Goal: Information Seeking & Learning: Learn about a topic

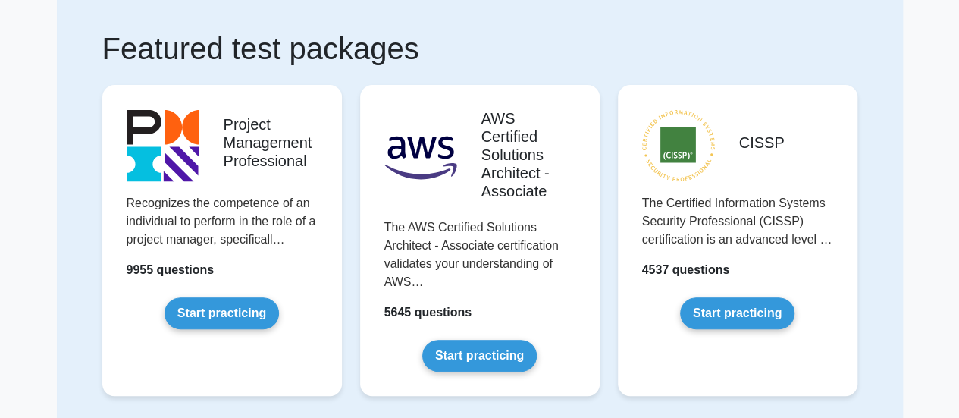
scroll to position [121, 0]
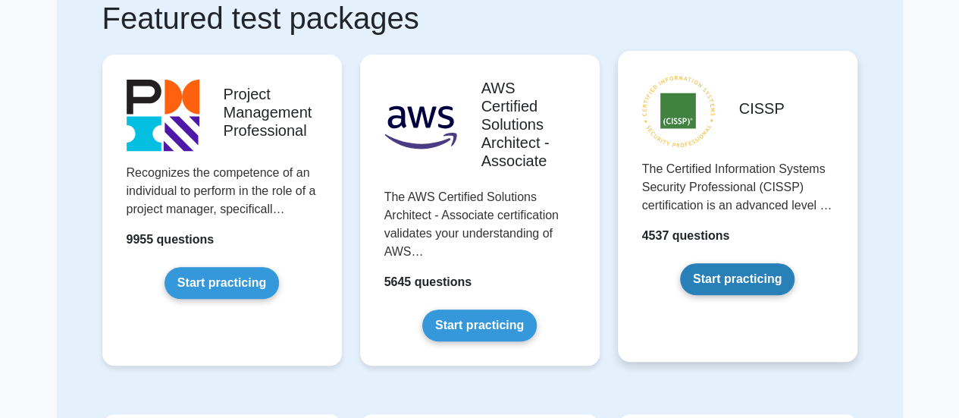
click at [738, 281] on link "Start practicing" at bounding box center [737, 279] width 114 height 32
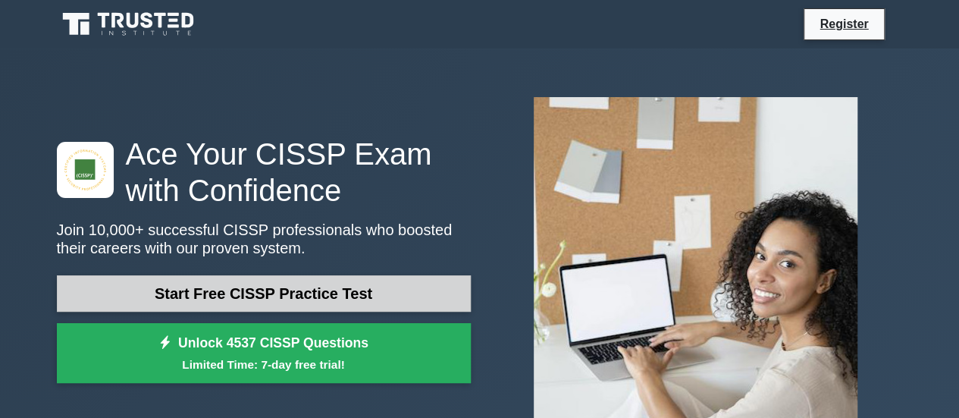
click at [265, 275] on link "Start Free CISSP Practice Test" at bounding box center [264, 293] width 414 height 36
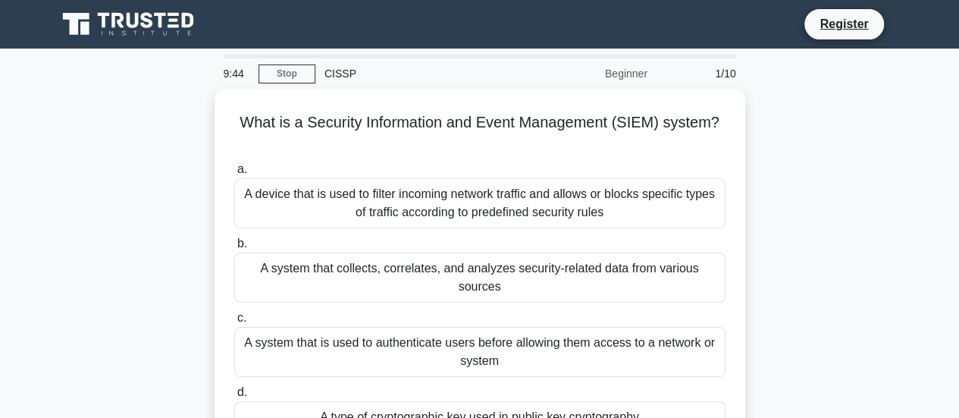
click at [629, 71] on div "Beginner" at bounding box center [590, 73] width 133 height 30
